Goal: Transaction & Acquisition: Purchase product/service

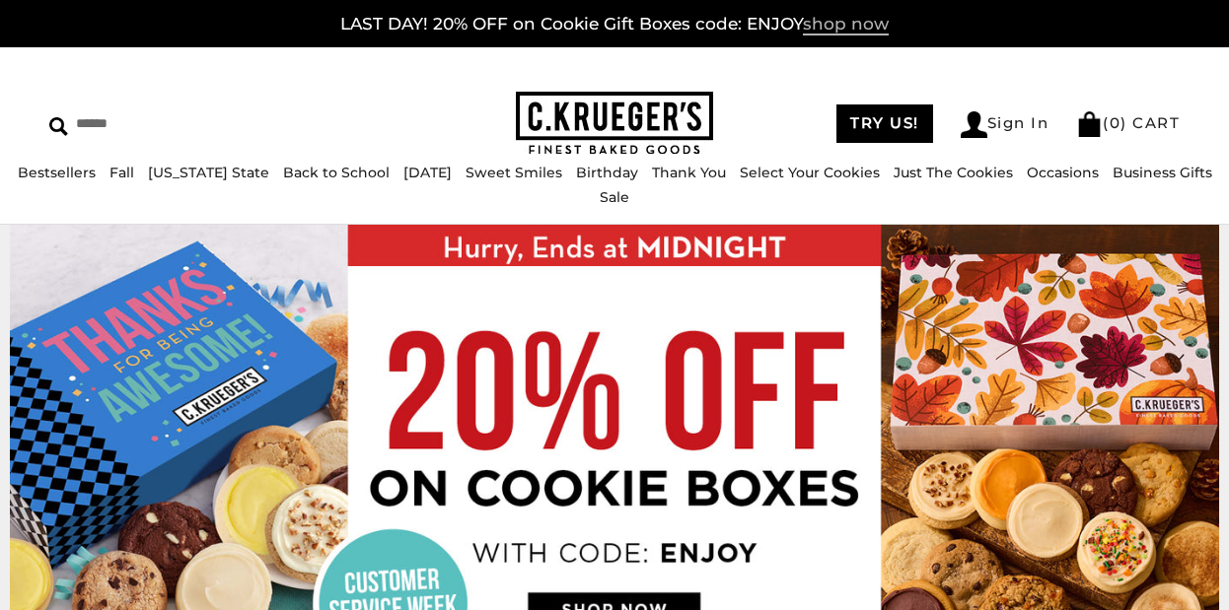
click at [847, 23] on span "shop now" at bounding box center [846, 25] width 86 height 22
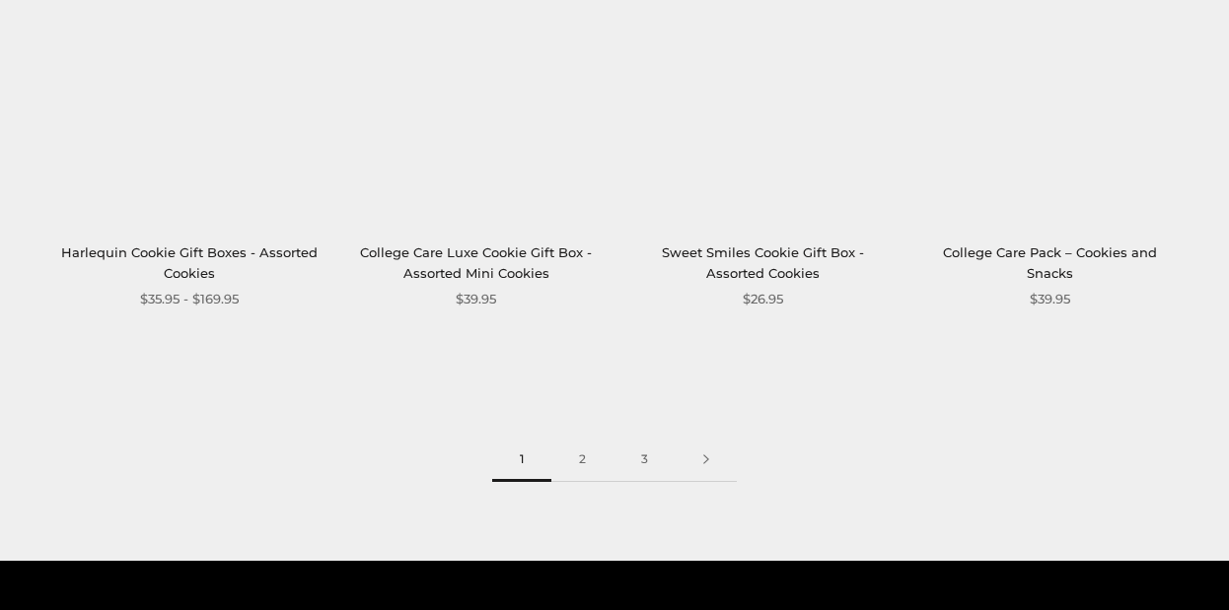
scroll to position [2376, 0]
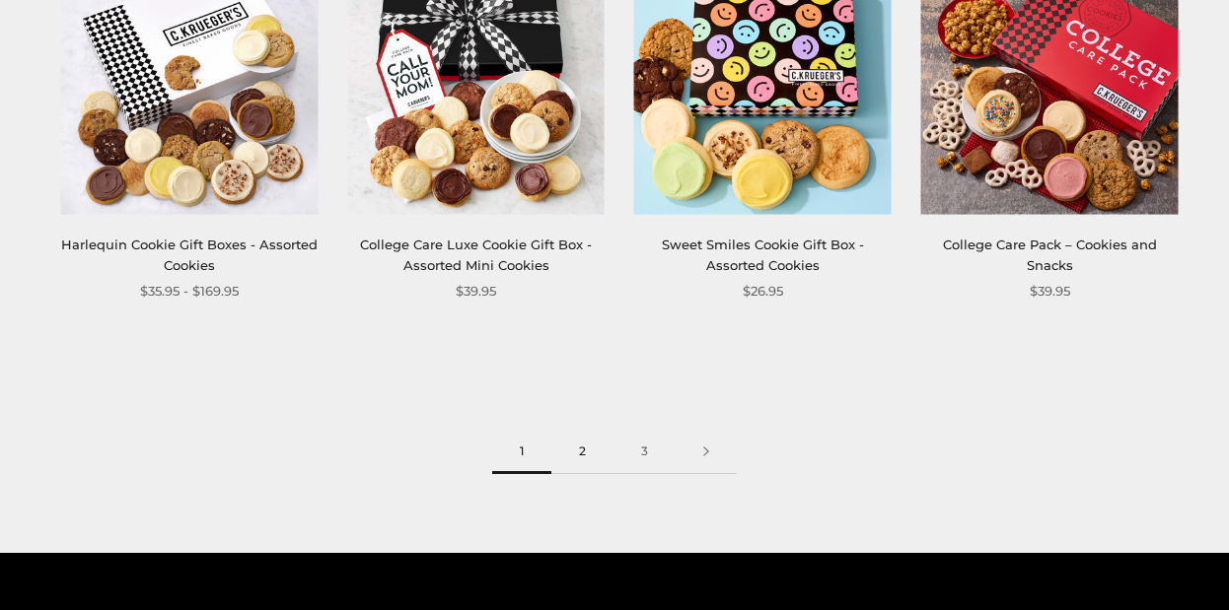
click at [589, 452] on link "2" at bounding box center [582, 452] width 62 height 44
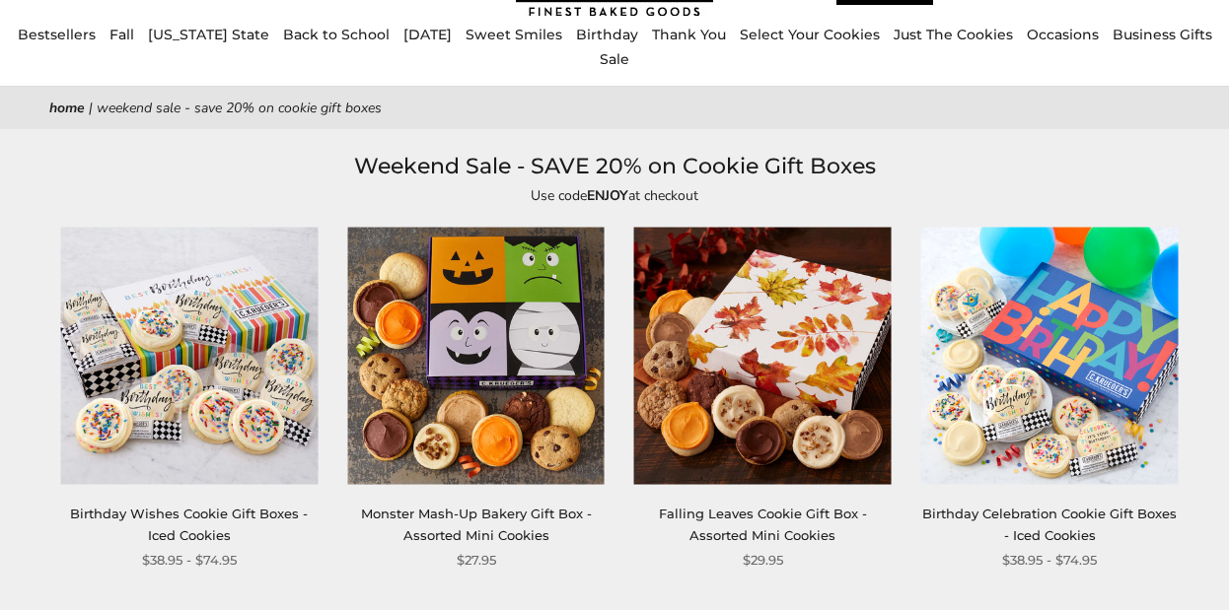
scroll to position [140, 0]
